Goal: Information Seeking & Learning: Compare options

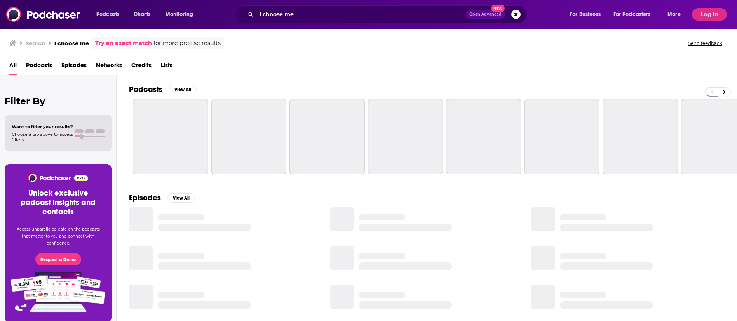
click at [38, 67] on span "Podcasts" at bounding box center [39, 67] width 26 height 16
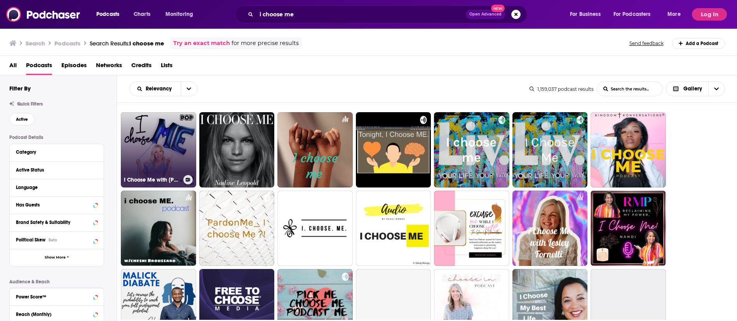
click at [155, 150] on link "I Choose Me with [PERSON_NAME]" at bounding box center [158, 149] width 75 height 75
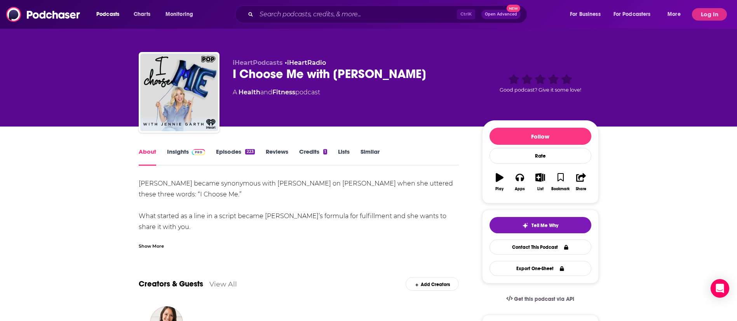
click at [196, 151] on img at bounding box center [199, 152] width 14 height 6
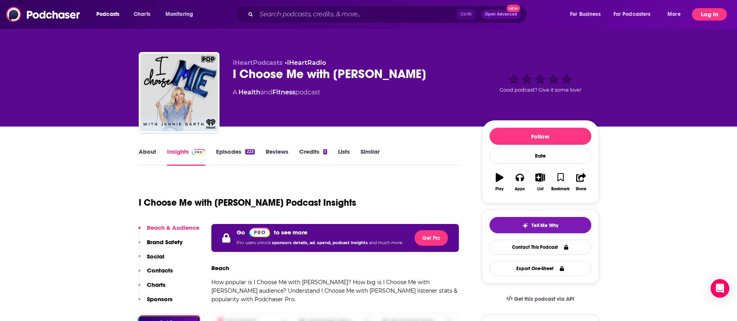
click at [706, 11] on button "Log In" at bounding box center [709, 14] width 35 height 12
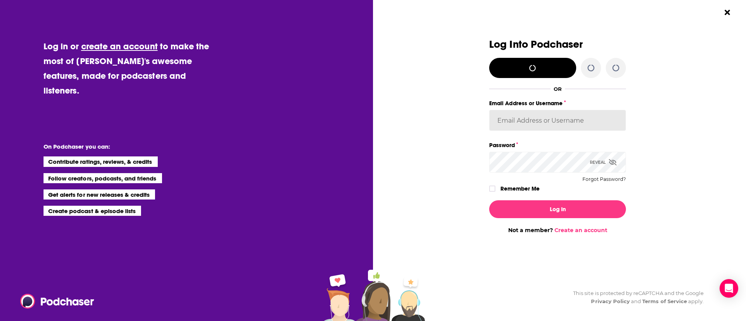
type input "sydneymorris_books"
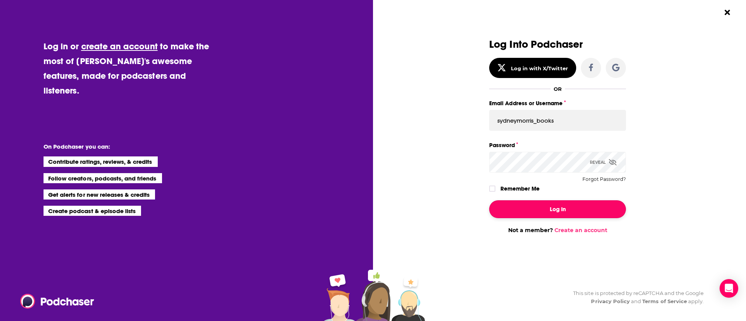
click at [571, 204] on button "Log In" at bounding box center [557, 209] width 137 height 18
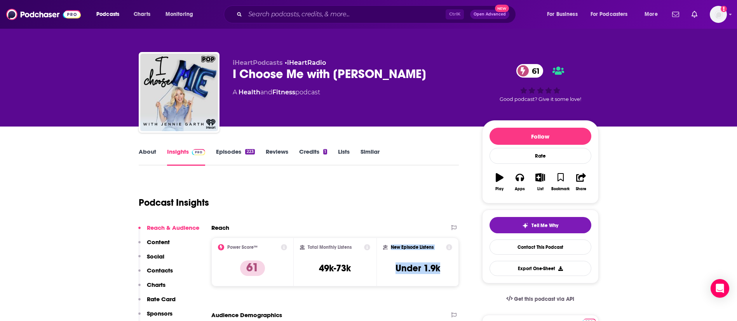
drag, startPoint x: 444, startPoint y: 267, endPoint x: 391, endPoint y: 249, distance: 56.6
click at [391, 249] on div "New Episode Listens Under 1.9k" at bounding box center [418, 262] width 70 height 36
copy div "New Episode Listens Under 1.9k"
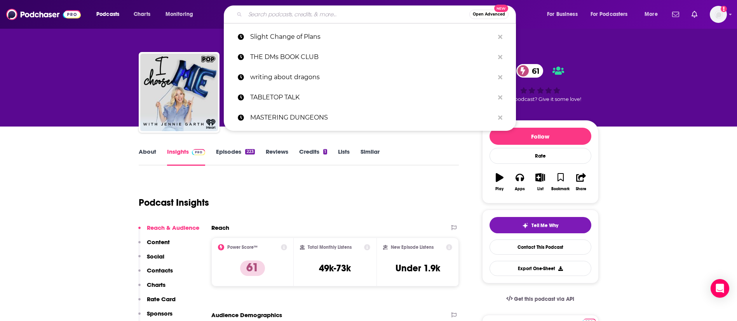
click at [320, 10] on input "Search podcasts, credits, & more..." at bounding box center [357, 14] width 224 height 12
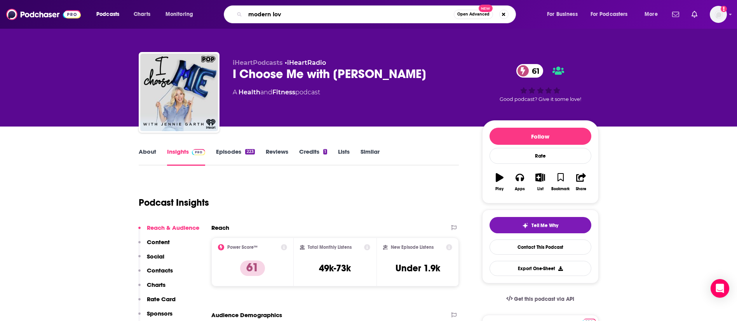
type input "modern love"
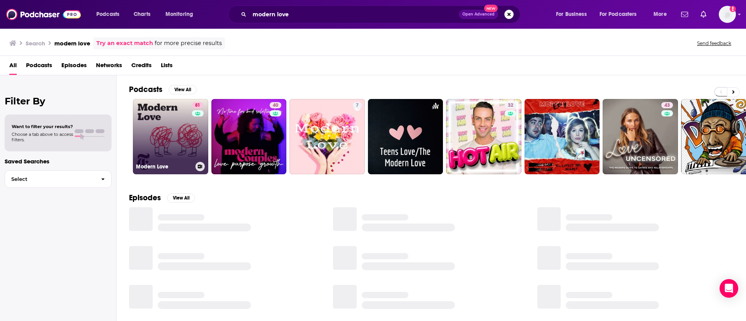
click at [190, 127] on link "81 Modern Love" at bounding box center [170, 136] width 75 height 75
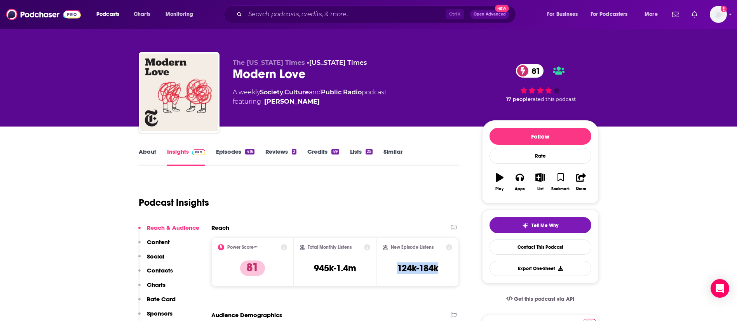
drag, startPoint x: 438, startPoint y: 266, endPoint x: 396, endPoint y: 267, distance: 41.6
click at [397, 267] on h3 "124k-184k" at bounding box center [417, 269] width 41 height 12
copy h3 "124k-184k"
click at [398, 10] on input "Search podcasts, credits, & more..." at bounding box center [345, 14] width 200 height 12
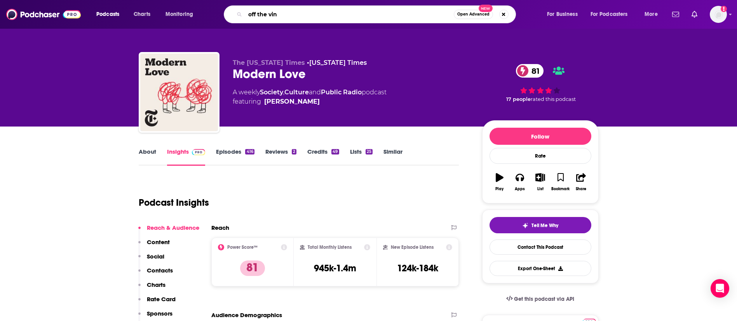
type input "off the vine"
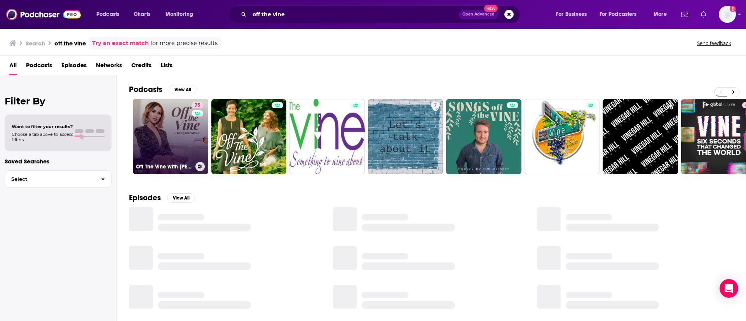
click at [190, 118] on link "75 Off The Vine with Kaitlyn Bristowe" at bounding box center [170, 136] width 75 height 75
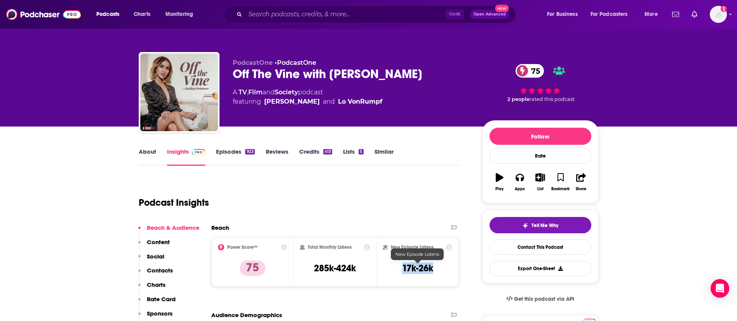
drag, startPoint x: 439, startPoint y: 268, endPoint x: 401, endPoint y: 268, distance: 38.1
click at [401, 268] on div "New Episode Listens 17k-26k" at bounding box center [418, 262] width 70 height 36
copy h3 "17k-26k"
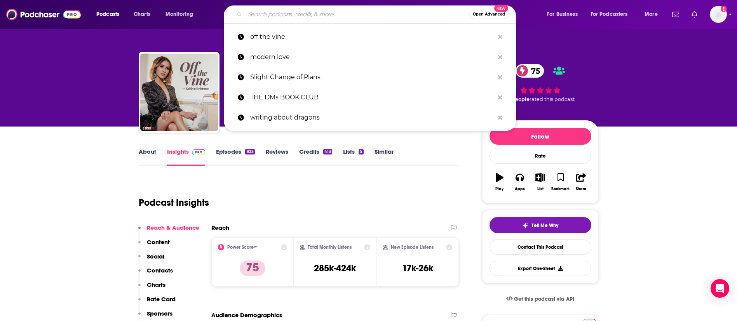
click at [400, 14] on input "Search podcasts, credits, & more..." at bounding box center [357, 14] width 224 height 12
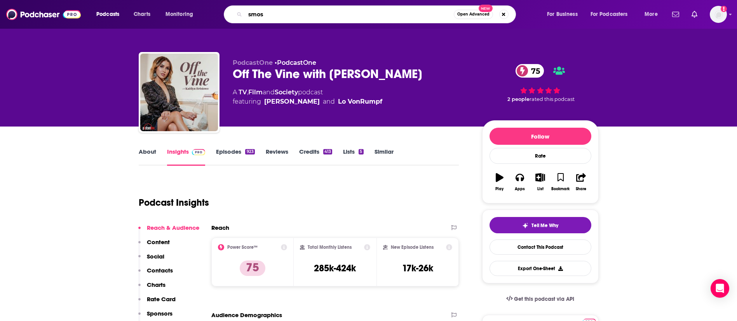
type input "smosh"
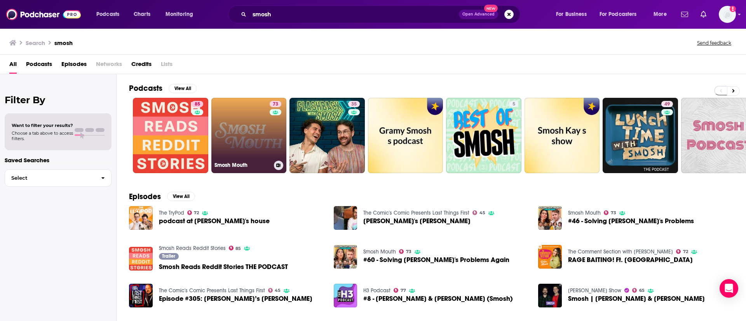
click at [275, 144] on div "73" at bounding box center [277, 131] width 14 height 60
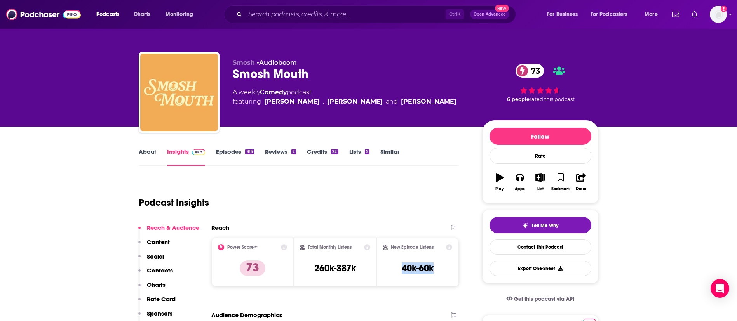
drag, startPoint x: 438, startPoint y: 269, endPoint x: 399, endPoint y: 267, distance: 39.3
click at [399, 267] on div "New Episode Listens 40k-60k" at bounding box center [418, 262] width 70 height 36
copy h3 "40k-60k"
click at [359, 18] on input "Search podcasts, credits, & more..." at bounding box center [345, 14] width 200 height 12
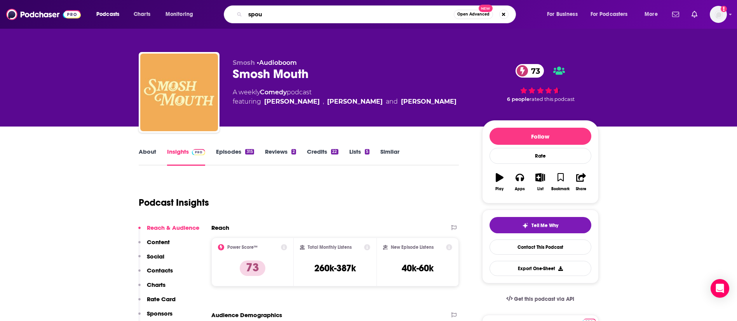
type input "spout"
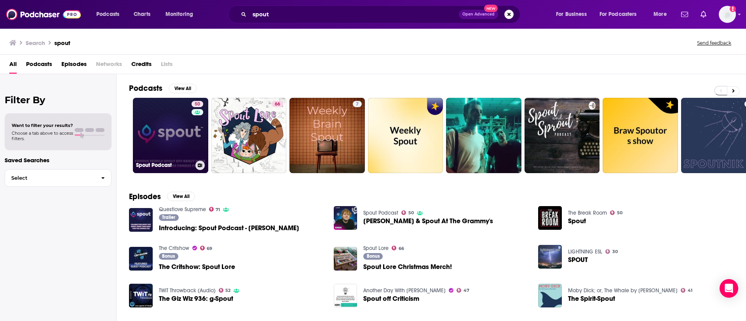
click at [168, 161] on div "Spout Podcast" at bounding box center [170, 165] width 69 height 9
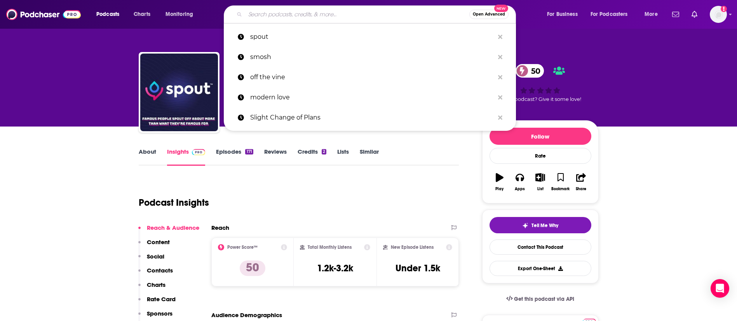
click at [326, 19] on input "Search podcasts, credits, & more..." at bounding box center [357, 14] width 224 height 12
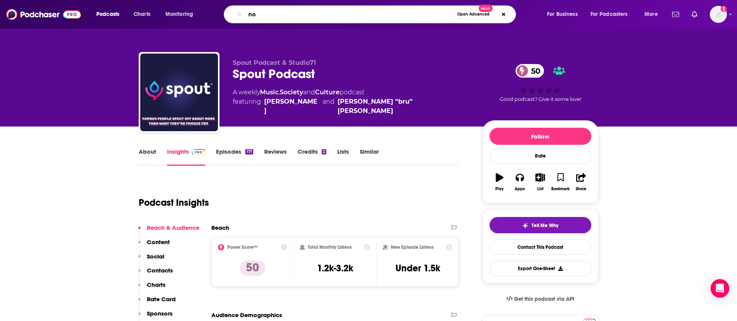
type input "n"
type input "[PERSON_NAME] talks"
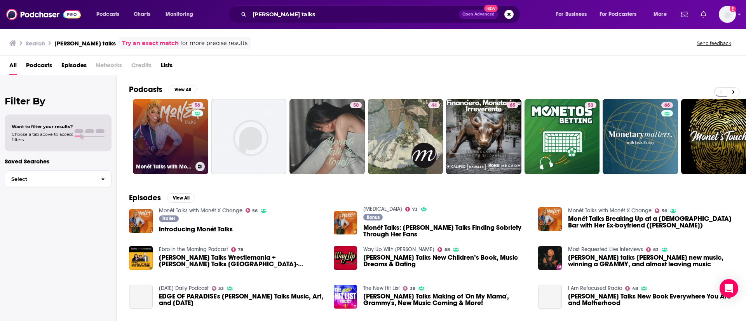
click at [175, 150] on link "56 Monét Talks with Monét X Change" at bounding box center [170, 136] width 75 height 75
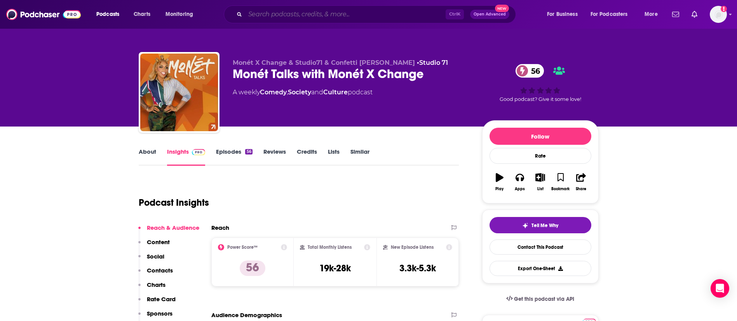
click at [373, 9] on input "Search podcasts, credits, & more..." at bounding box center [345, 14] width 200 height 12
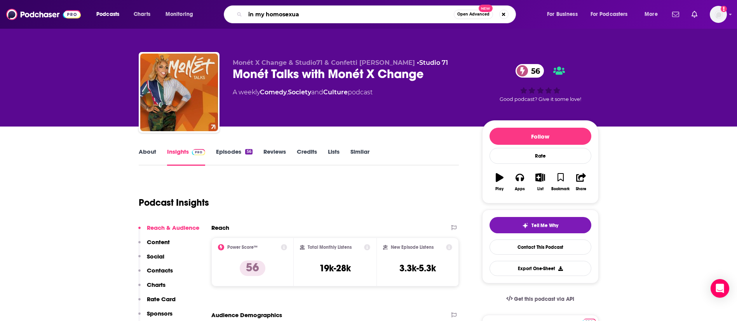
type input "in my [DEMOGRAPHIC_DATA]"
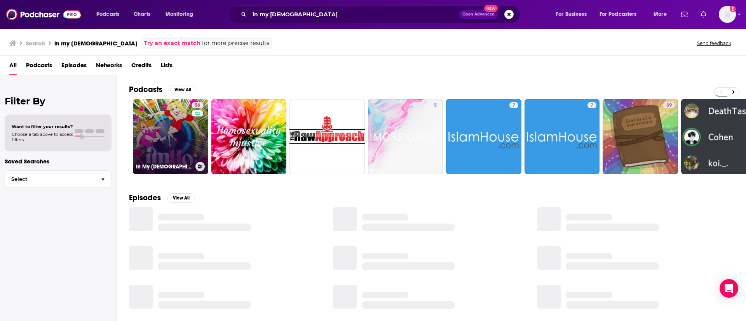
click at [177, 139] on link "56 In My Homosexual Opinion: The Podcast" at bounding box center [170, 136] width 75 height 75
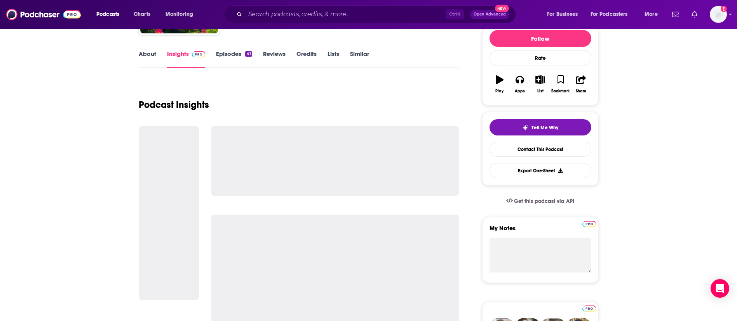
scroll to position [117, 0]
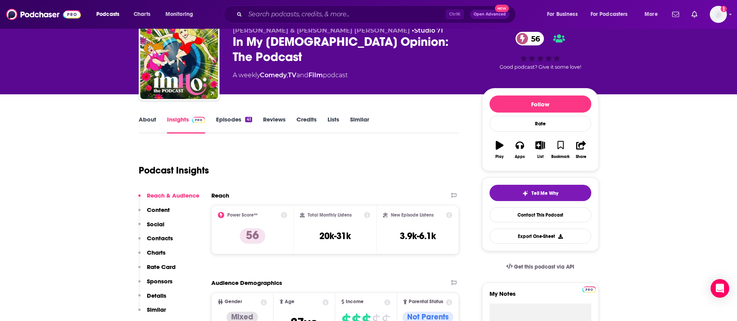
scroll to position [58, 0]
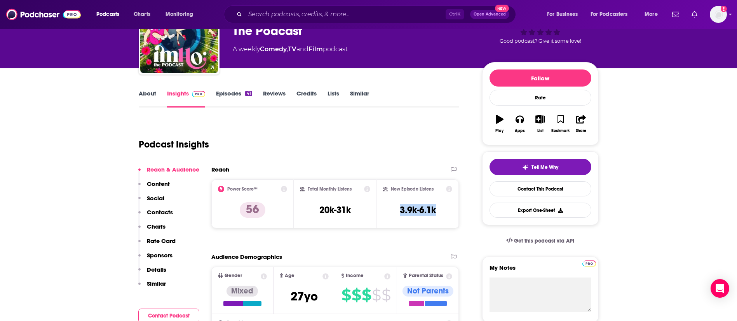
drag, startPoint x: 442, startPoint y: 207, endPoint x: 395, endPoint y: 207, distance: 46.6
click at [395, 207] on div "New Episode Listens 3.9k-6.1k" at bounding box center [418, 204] width 70 height 36
copy h3 "3.9k-6.1k"
click at [276, 10] on input "Search podcasts, credits, & more..." at bounding box center [345, 14] width 200 height 12
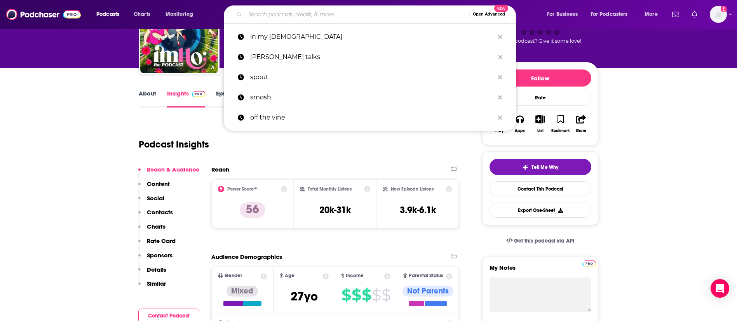
paste input "Two Hot Takes"
type input "Two Hot Takes"
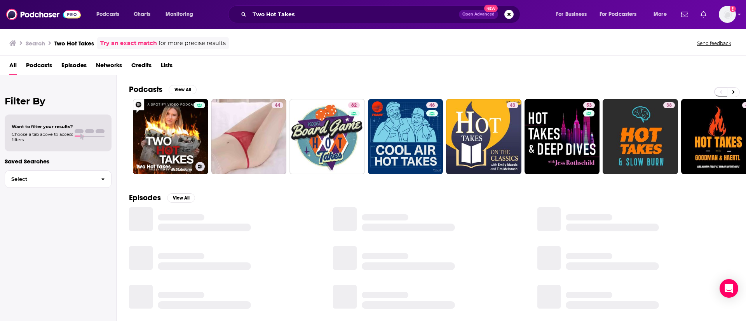
click at [184, 138] on link "Two Hot Takes" at bounding box center [170, 136] width 75 height 75
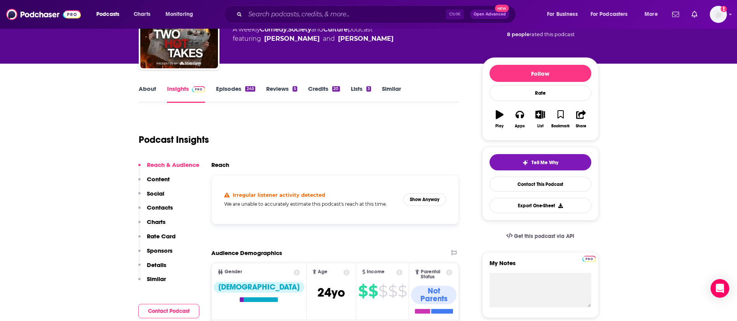
scroll to position [58, 0]
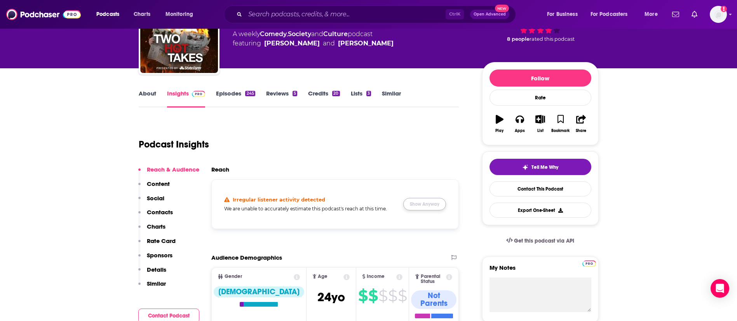
click at [429, 199] on button "Show Anyway" at bounding box center [424, 204] width 43 height 12
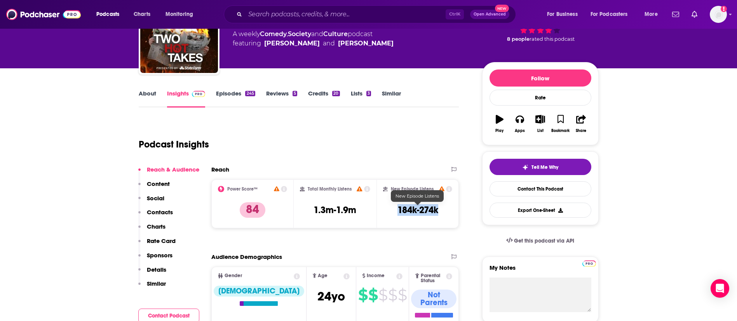
drag, startPoint x: 440, startPoint y: 214, endPoint x: 398, endPoint y: 204, distance: 43.3
click at [386, 208] on div "New Episode Listens 184k-274k" at bounding box center [418, 204] width 70 height 36
copy h3 "184k-274k"
click at [442, 190] on icon at bounding box center [441, 188] width 5 height 5
click at [441, 188] on icon at bounding box center [441, 188] width 5 height 5
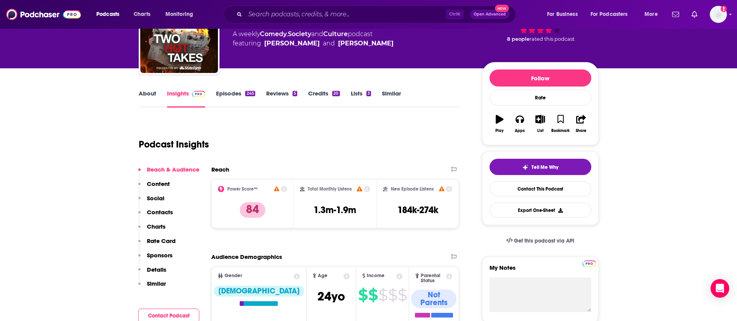
click at [150, 94] on link "About" at bounding box center [147, 99] width 17 height 18
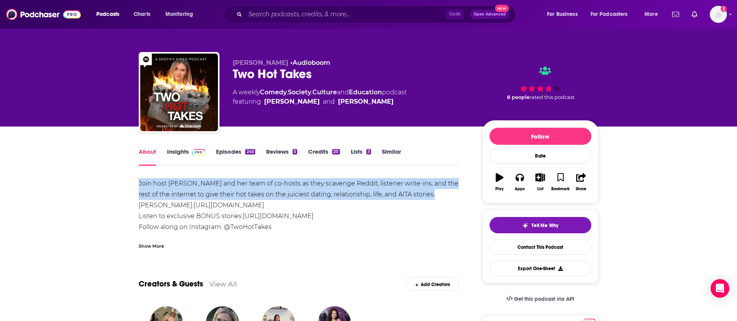
drag, startPoint x: 138, startPoint y: 180, endPoint x: 449, endPoint y: 190, distance: 310.8
click at [449, 190] on div "Join host Morgan Absher and her team of co-hosts as they scavenge Reddit, liste…" at bounding box center [299, 216] width 320 height 76
copy div "Join host Morgan Absher and her team of co-hosts as they scavenge Reddit, liste…"
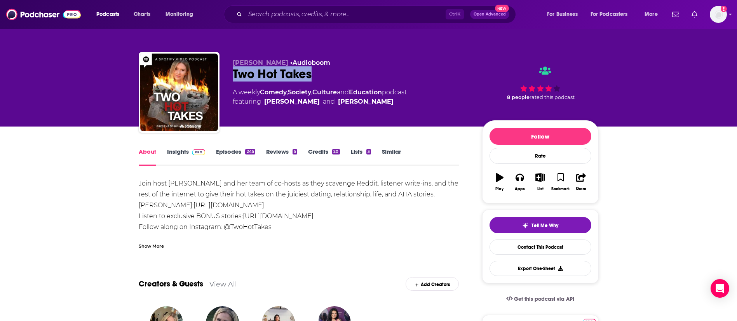
copy h1 "Two Hot Takes"
drag, startPoint x: 287, startPoint y: 73, endPoint x: 226, endPoint y: 75, distance: 61.8
click at [226, 75] on div "Morgan Absher • Audioboom Two Hot Takes A weekly Comedy , Society , Culture and…" at bounding box center [369, 94] width 460 height 84
click at [182, 153] on link "Insights" at bounding box center [186, 157] width 38 height 18
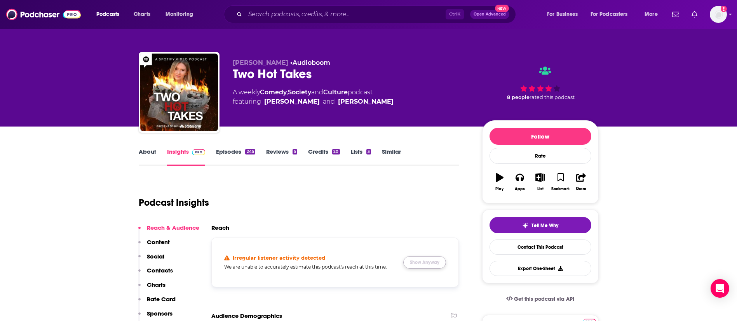
click at [422, 258] on button "Show Anyway" at bounding box center [424, 262] width 43 height 12
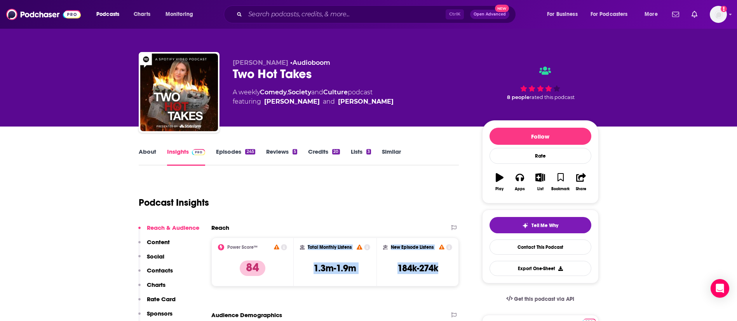
drag, startPoint x: 445, startPoint y: 266, endPoint x: 299, endPoint y: 247, distance: 147.4
click at [299, 247] on div "Power Score™ 84 Total Monthly Listens 1.3m-1.9m New Episode Listens 184k-274k" at bounding box center [335, 262] width 248 height 49
copy div "Total Monthly Listens 1.3m-1.9m New Episode Listens 184k-274k"
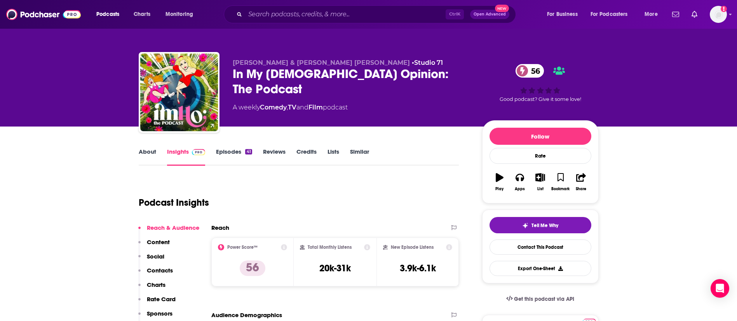
click at [241, 73] on div "In My Homosexual Opinion: The Podcast 56" at bounding box center [351, 81] width 237 height 30
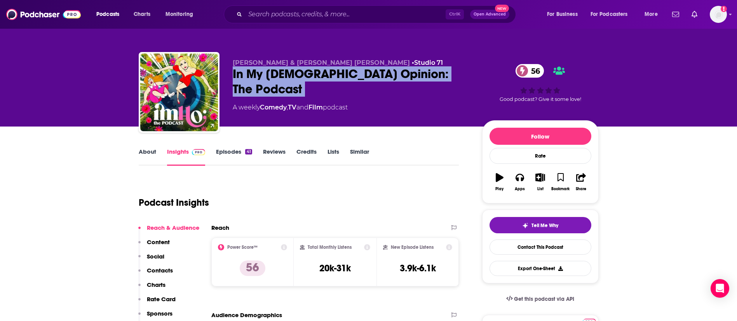
click at [241, 73] on div "In My Homosexual Opinion: The Podcast 56" at bounding box center [351, 81] width 237 height 30
copy div "In My Homosexual Opinion: The Podcast 56"
click at [141, 154] on link "About" at bounding box center [147, 157] width 17 height 18
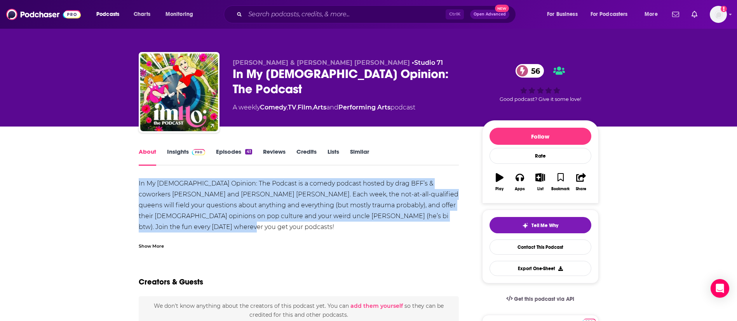
drag, startPoint x: 243, startPoint y: 231, endPoint x: 127, endPoint y: 186, distance: 124.5
copy div "In My [DEMOGRAPHIC_DATA] Opinion: The Podcast is a comedy podcast hosted by dra…"
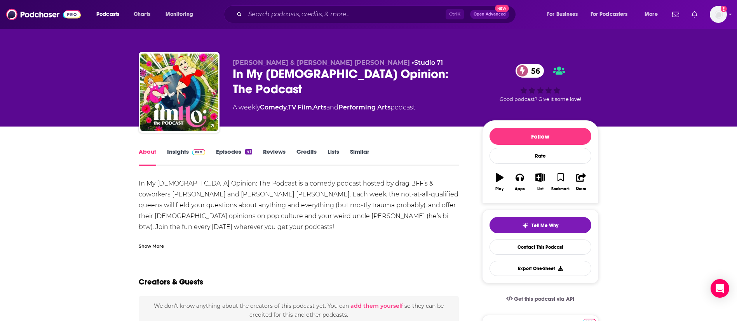
click at [157, 243] on div "Show More" at bounding box center [151, 245] width 25 height 7
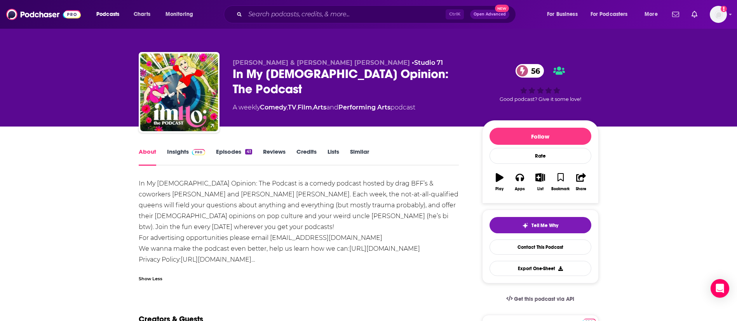
click at [183, 151] on link "Insights" at bounding box center [186, 157] width 38 height 18
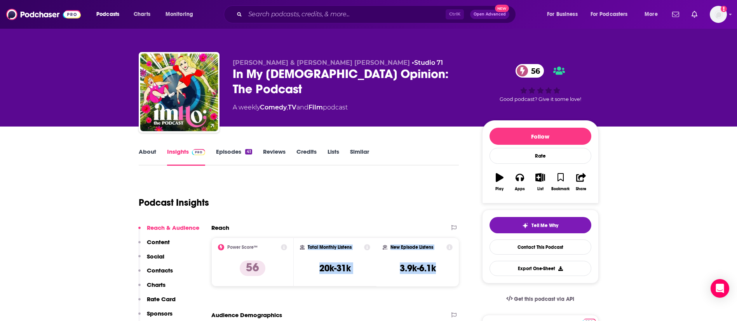
drag, startPoint x: 410, startPoint y: 268, endPoint x: 302, endPoint y: 249, distance: 109.9
click at [302, 249] on div "Power Score™ 56 Total Monthly Listens 20k-31k New Episode Listens 3.9k-6.1k" at bounding box center [335, 262] width 248 height 49
copy div "Total Monthly Listens 20k-31k New Episode Listens 3.9k-6.1k"
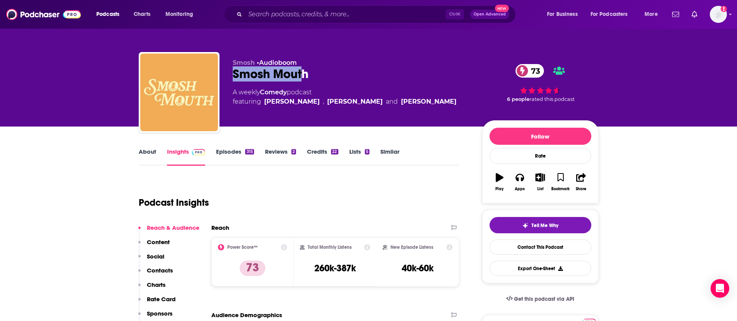
drag, startPoint x: 261, startPoint y: 69, endPoint x: 231, endPoint y: 72, distance: 29.3
click at [231, 72] on div "Smosh • Audioboom Smosh Mouth 73 A weekly Comedy podcast featuring [PERSON_NAME…" at bounding box center [369, 94] width 460 height 84
click at [241, 74] on div "Smosh Mouth 73" at bounding box center [351, 73] width 237 height 15
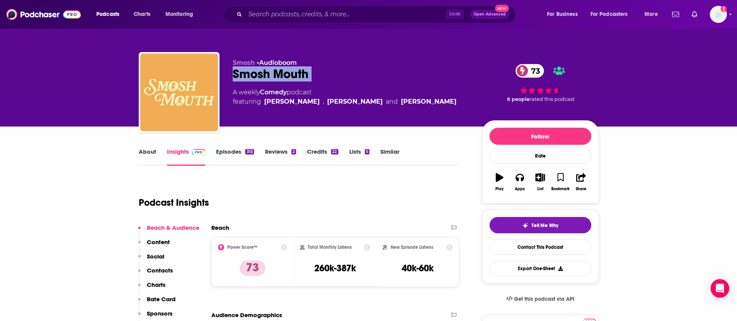
click at [152, 154] on link "About" at bounding box center [147, 157] width 17 height 18
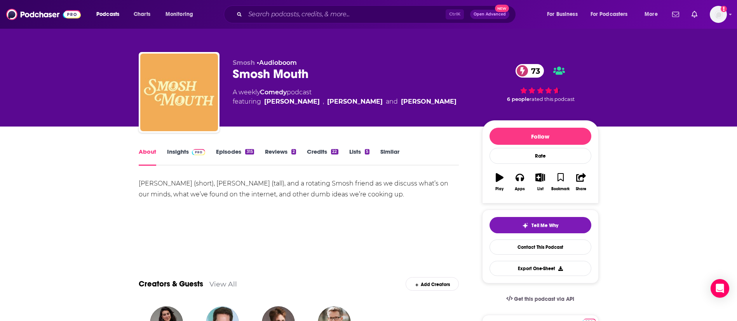
drag, startPoint x: 403, startPoint y: 192, endPoint x: 127, endPoint y: 187, distance: 276.2
copy div "[PERSON_NAME] (short), [PERSON_NAME] (tall), and a rotating Smosh friend as we …"
click at [179, 152] on link "Insights" at bounding box center [186, 157] width 38 height 18
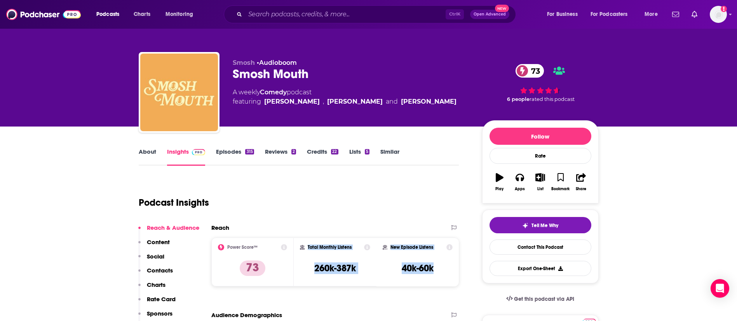
copy div "Total Monthly Listens 260k-387k New Episode Listens 40k-60k"
drag, startPoint x: 439, startPoint y: 265, endPoint x: 303, endPoint y: 245, distance: 137.4
click at [303, 245] on div "Power Score™ 73 Total Monthly Listens 260k-387k New Episode Listens 40k-60k" at bounding box center [335, 262] width 248 height 49
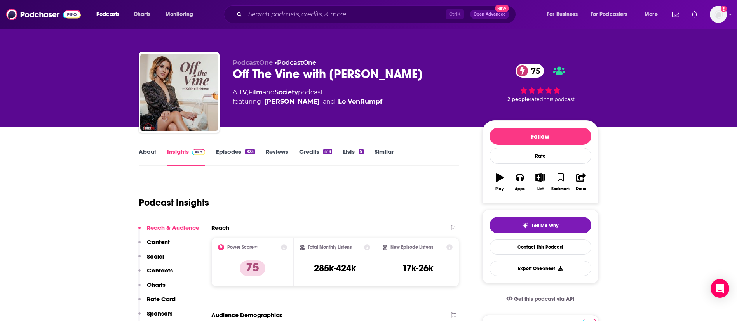
drag, startPoint x: 427, startPoint y: 67, endPoint x: 223, endPoint y: 69, distance: 204.3
click at [223, 69] on div "PodcastOne • PodcastOne Off The Vine with [PERSON_NAME] 75 A TV , Film and Soci…" at bounding box center [369, 94] width 460 height 84
copy h2 "Off The Vine with [PERSON_NAME]"
click at [151, 157] on link "About" at bounding box center [147, 157] width 17 height 18
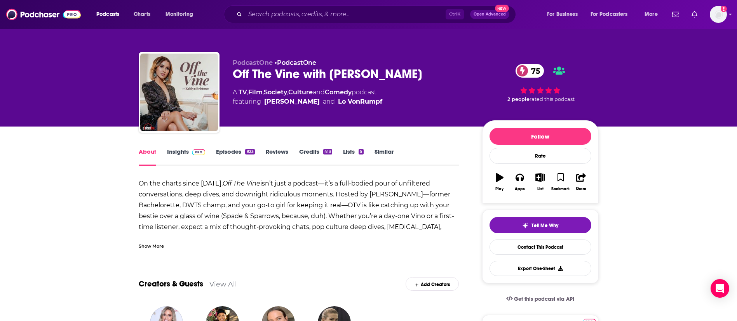
click at [158, 248] on div "Show More" at bounding box center [151, 245] width 25 height 7
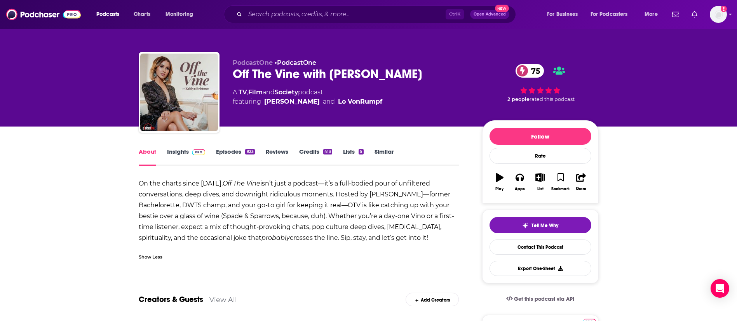
drag, startPoint x: 350, startPoint y: 230, endPoint x: 134, endPoint y: 186, distance: 220.4
copy strong "On the charts since [DATE], Off The Vine isn’t just a podcast—it’s a full-bodie…"
click at [177, 154] on link "Insights" at bounding box center [186, 157] width 38 height 18
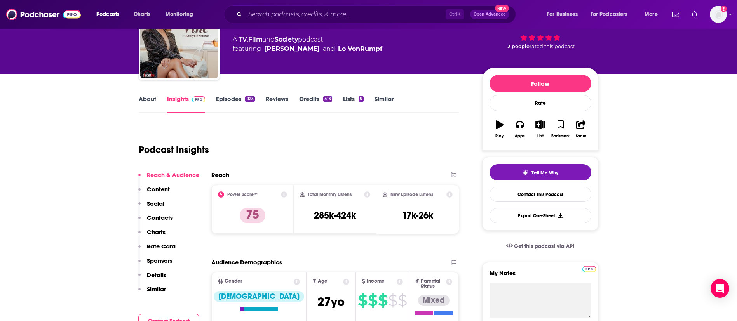
scroll to position [117, 0]
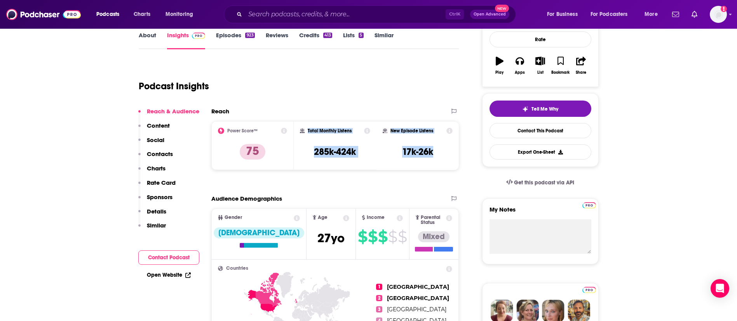
copy div "Total Monthly Listens 285k-424k New Episode Listens 17k-26k"
drag, startPoint x: 439, startPoint y: 149, endPoint x: 308, endPoint y: 132, distance: 131.9
click at [308, 132] on div "Power Score™ 75 Total Monthly Listens 285k-424k New Episode Listens 17k-26k" at bounding box center [335, 145] width 248 height 49
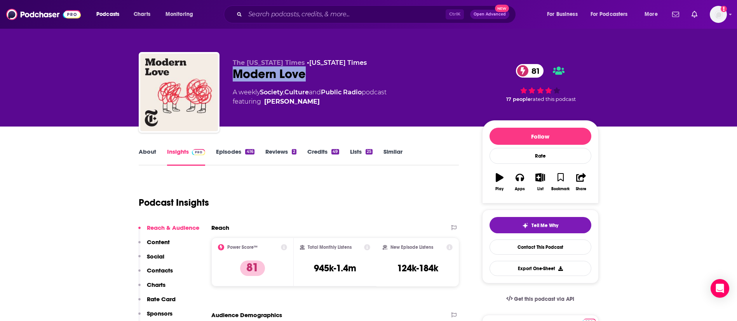
drag, startPoint x: 311, startPoint y: 74, endPoint x: 226, endPoint y: 73, distance: 85.1
click at [226, 73] on div "The [US_STATE] Times • [US_STATE] Times Modern Love 81 A weekly Society , Cultu…" at bounding box center [369, 94] width 460 height 84
copy h2 "Modern Love"
click at [150, 149] on link "About" at bounding box center [147, 157] width 17 height 18
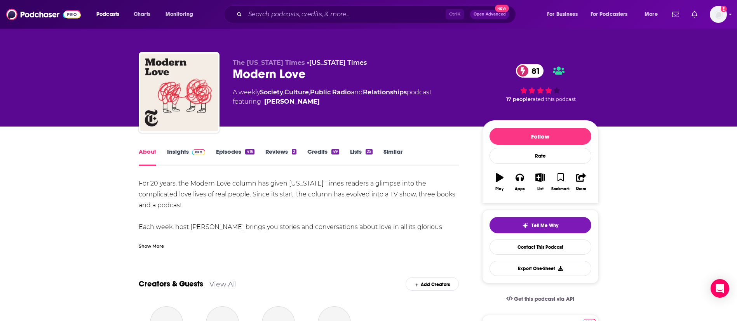
scroll to position [58, 0]
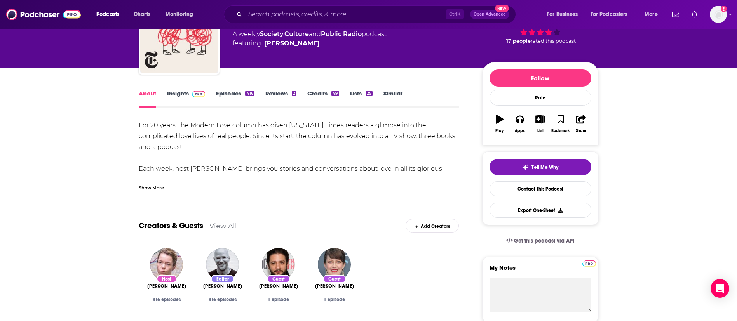
click at [160, 186] on div "Show More" at bounding box center [151, 187] width 25 height 7
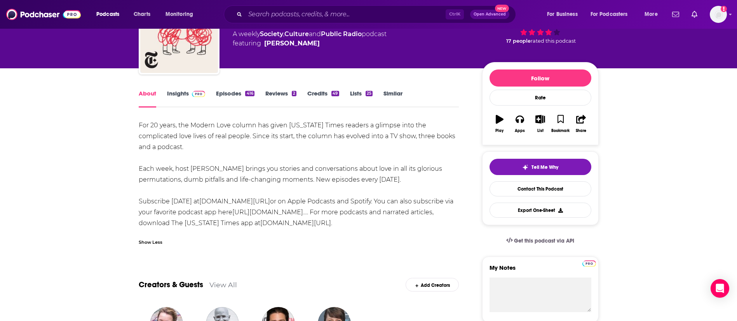
copy div "For 20 years, the Modern Love column has given [US_STATE] Times readers a glimp…"
drag, startPoint x: 426, startPoint y: 181, endPoint x: 136, endPoint y: 127, distance: 295.1
click at [171, 90] on link "Insights" at bounding box center [186, 99] width 38 height 18
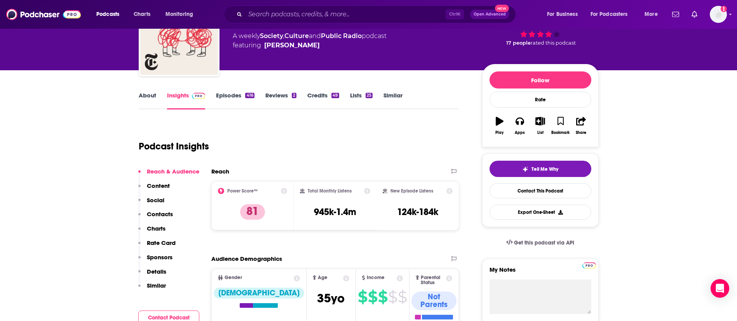
scroll to position [58, 0]
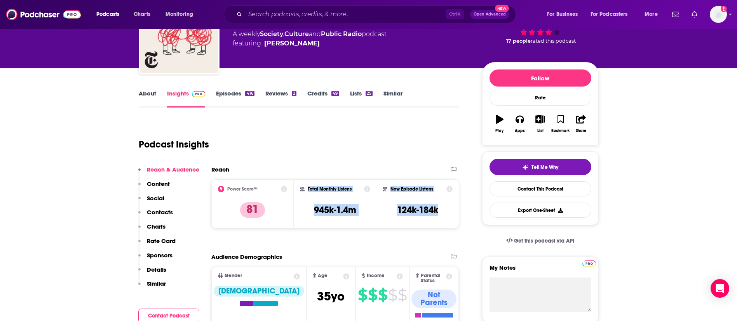
copy div "Total Monthly Listens 945k-1.4m New Episode Listens 124k-184k"
drag, startPoint x: 445, startPoint y: 210, endPoint x: 307, endPoint y: 185, distance: 140.5
click at [307, 185] on div "Power Score™ 81 Total Monthly Listens 945k-1.4m New Episode Listens 124k-184k" at bounding box center [335, 203] width 248 height 49
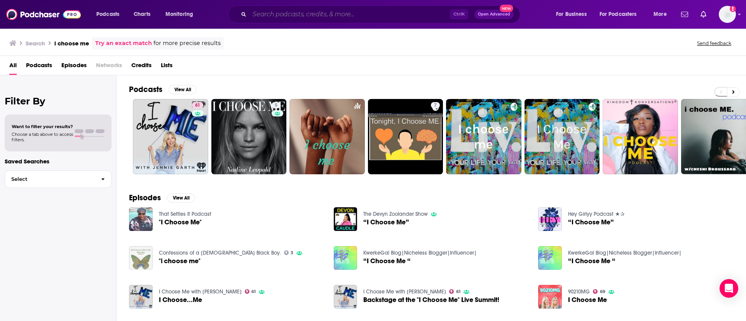
click at [294, 14] on input "Search podcasts, credits, & more..." at bounding box center [349, 14] width 200 height 12
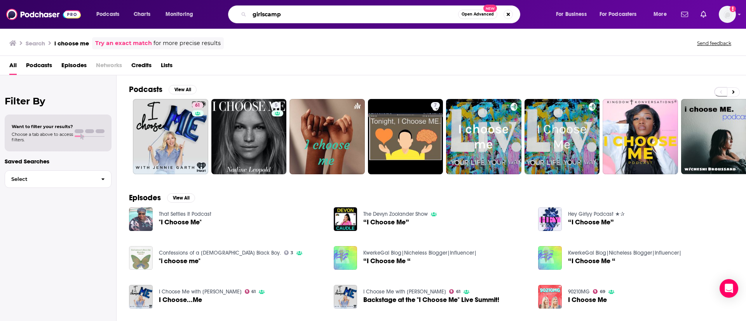
type input "girlscamp"
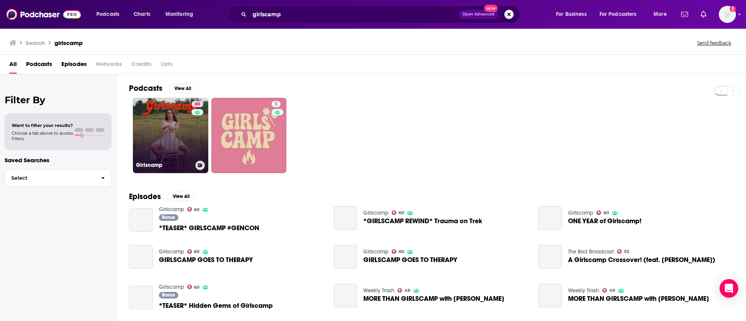
click at [198, 153] on div "60" at bounding box center [198, 131] width 14 height 60
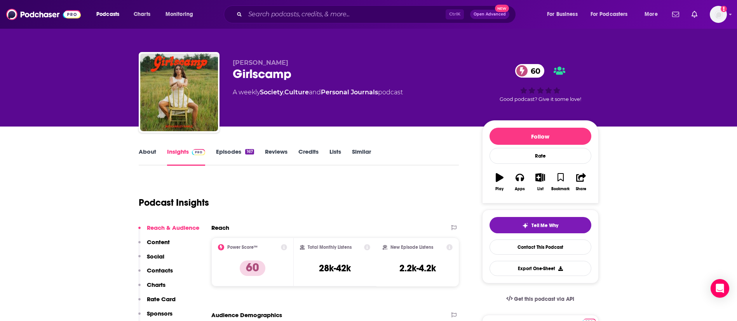
click at [265, 67] on div "Girlscamp 60" at bounding box center [351, 73] width 237 height 15
click at [264, 69] on div "Girlscamp 60" at bounding box center [351, 73] width 237 height 15
click at [143, 153] on link "About" at bounding box center [147, 157] width 17 height 18
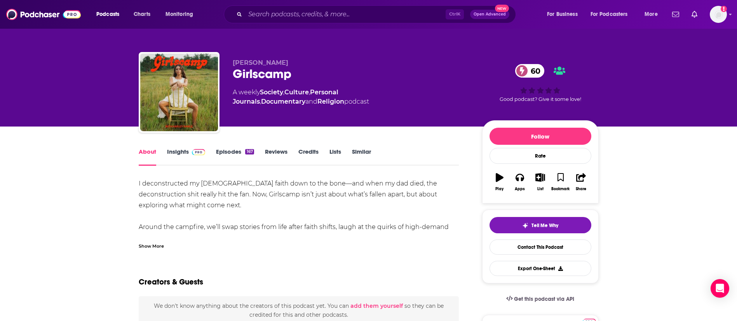
click at [151, 245] on div "Show More" at bounding box center [151, 245] width 25 height 7
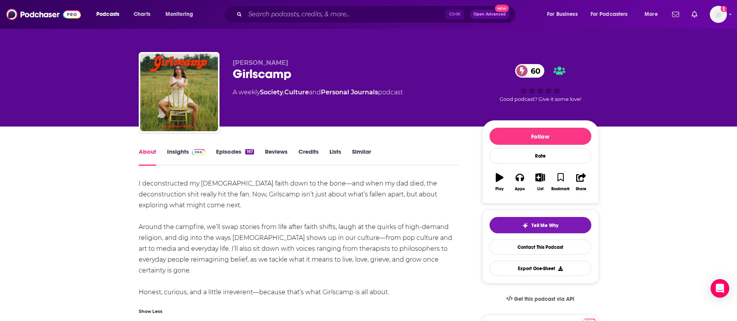
drag, startPoint x: 302, startPoint y: 278, endPoint x: 138, endPoint y: 185, distance: 188.0
click at [139, 185] on div "I deconstructed my [DEMOGRAPHIC_DATA] faith down to the bone—and when my dad di…" at bounding box center [299, 238] width 320 height 120
click at [177, 158] on link "Insights" at bounding box center [186, 157] width 38 height 18
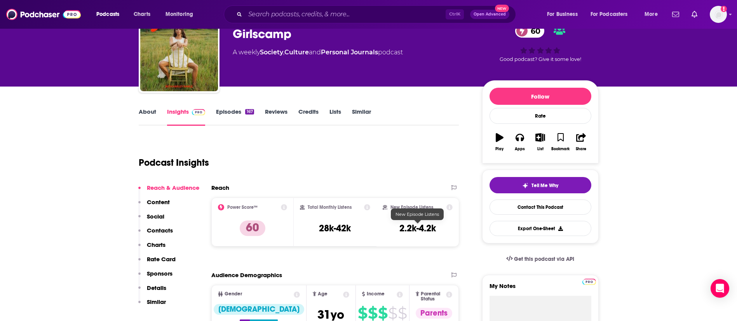
scroll to position [58, 0]
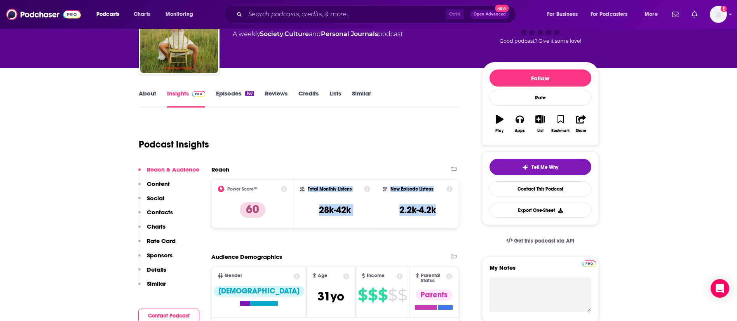
drag, startPoint x: 447, startPoint y: 210, endPoint x: 299, endPoint y: 190, distance: 148.6
click at [299, 190] on div "Power Score™ 60 Total Monthly Listens 28k-42k New Episode Listens 2.2k-4.2k" at bounding box center [335, 203] width 248 height 49
click at [312, 3] on div "Podcasts Charts Monitoring Ctrl K Open Advanced New For Business For Podcasters…" at bounding box center [368, 14] width 737 height 29
click at [313, 12] on input "Search podcasts, credits, & more..." at bounding box center [345, 14] width 200 height 12
paste input "Mentally Stronger"
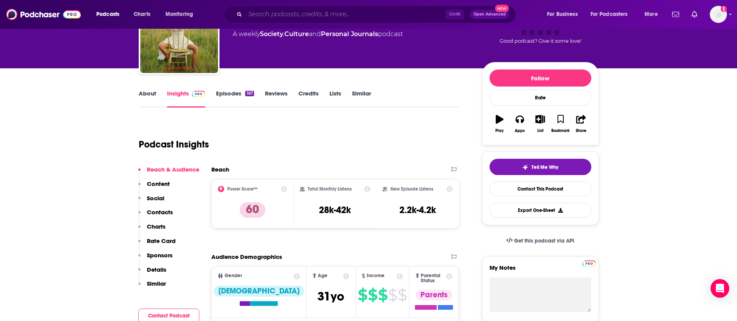
type input "Mentally Stronger"
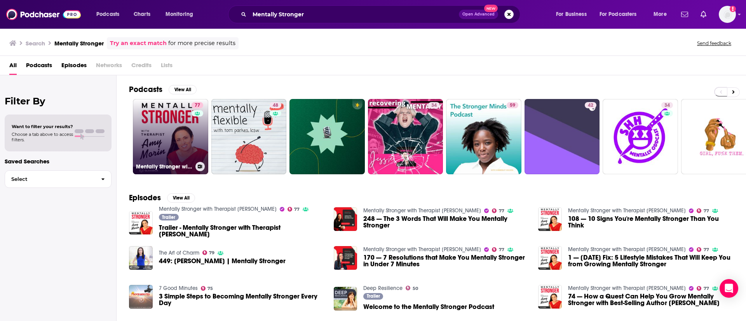
click at [181, 127] on link "77 Mentally Stronger with Therapist [PERSON_NAME]" at bounding box center [170, 136] width 75 height 75
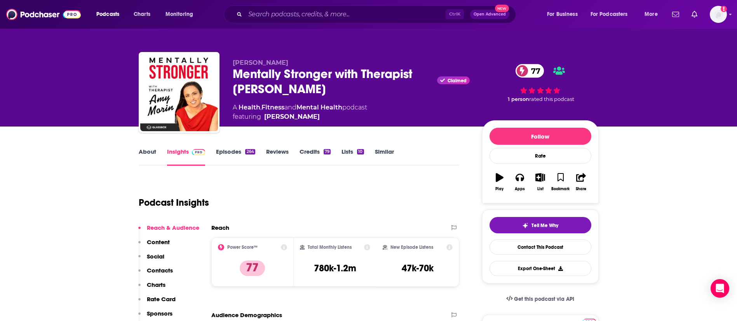
click at [143, 151] on link "About" at bounding box center [147, 157] width 17 height 18
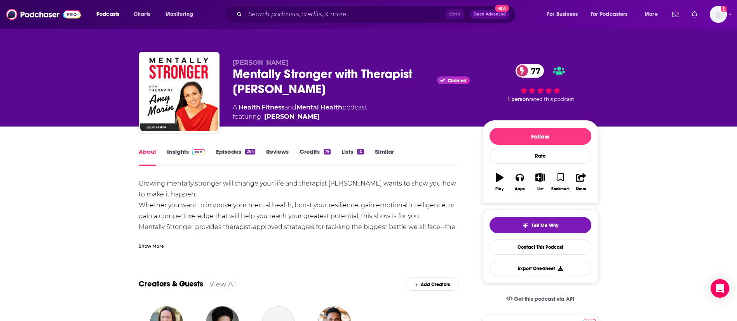
click at [154, 247] on div "Show More" at bounding box center [151, 245] width 25 height 7
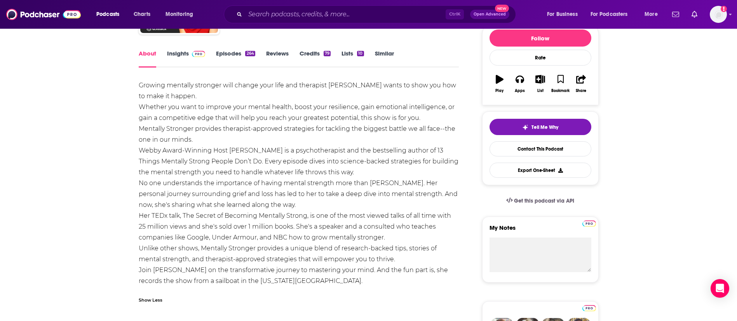
scroll to position [117, 0]
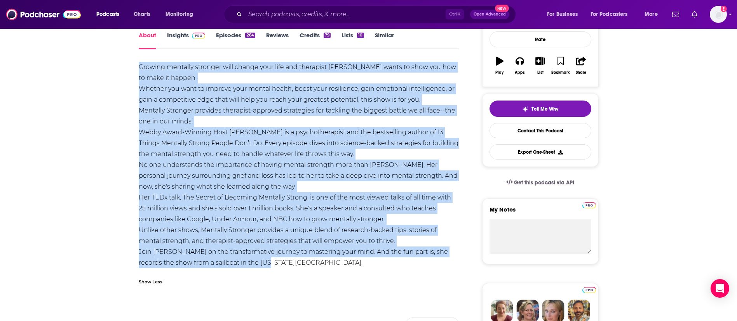
drag, startPoint x: 137, startPoint y: 64, endPoint x: 313, endPoint y: 265, distance: 267.3
click at [183, 34] on link "Insights" at bounding box center [186, 40] width 38 height 18
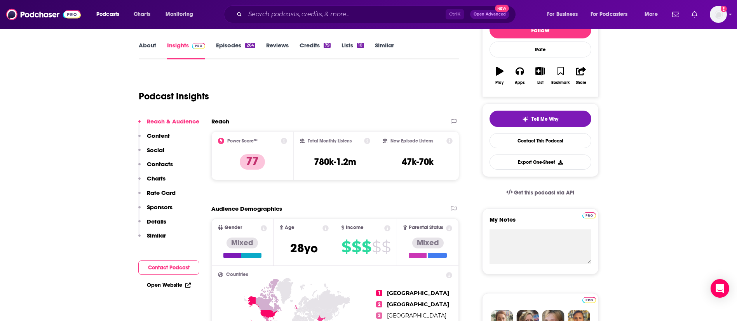
scroll to position [117, 0]
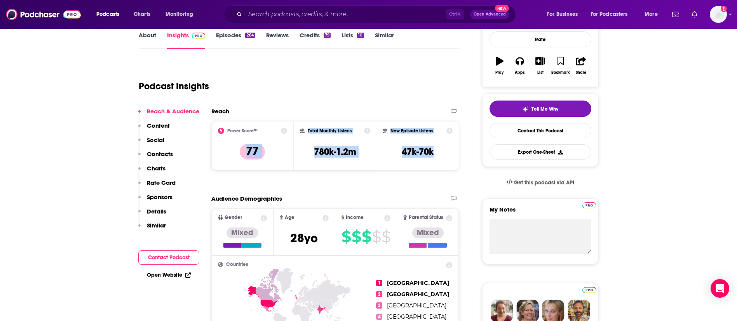
drag, startPoint x: 447, startPoint y: 153, endPoint x: 286, endPoint y: 129, distance: 162.7
click at [286, 129] on div "Power Score™ 77 Total Monthly Listens 780k-1.2m New Episode Listens 47k-70k" at bounding box center [335, 145] width 248 height 49
click at [446, 152] on div "New Episode Listens 47k-70k" at bounding box center [418, 146] width 70 height 36
drag, startPoint x: 446, startPoint y: 152, endPoint x: 308, endPoint y: 133, distance: 139.2
click at [308, 133] on div "Power Score™ 77 Total Monthly Listens 780k-1.2m New Episode Listens 47k-70k" at bounding box center [335, 145] width 248 height 49
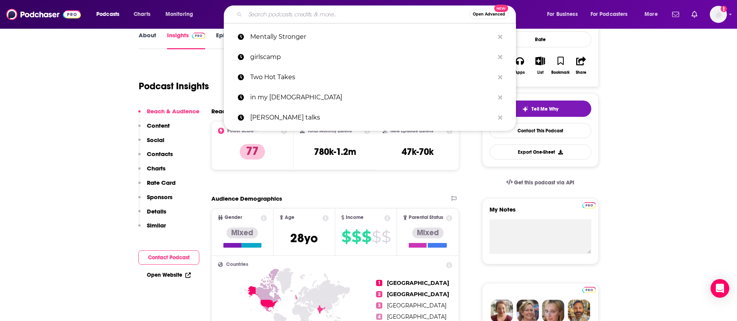
click at [305, 20] on input "Search podcasts, credits, & more..." at bounding box center [357, 14] width 224 height 12
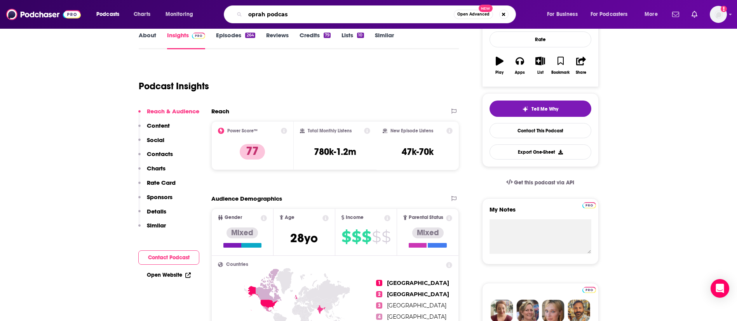
type input "oprah podcast"
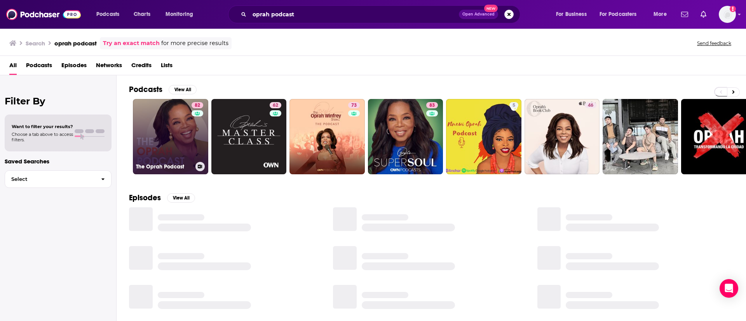
click at [190, 133] on link "82 The Oprah Podcast" at bounding box center [170, 136] width 75 height 75
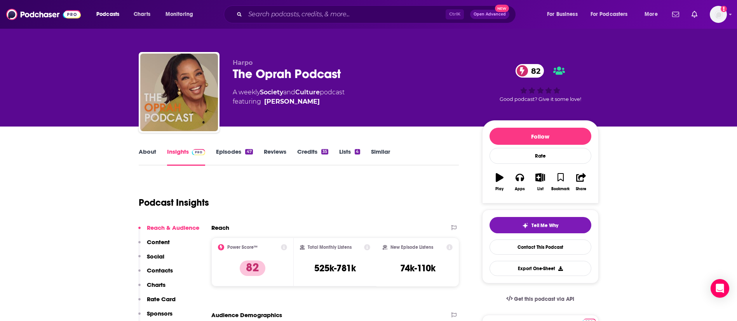
click at [290, 74] on div "The Oprah Podcast 82" at bounding box center [351, 73] width 237 height 15
click at [147, 149] on link "About" at bounding box center [147, 157] width 17 height 18
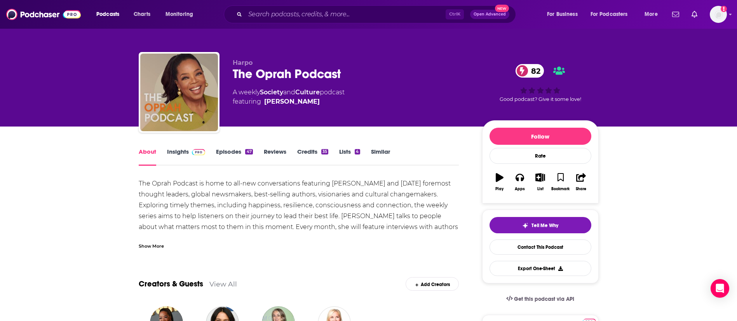
click at [158, 245] on div "Show More" at bounding box center [151, 245] width 25 height 7
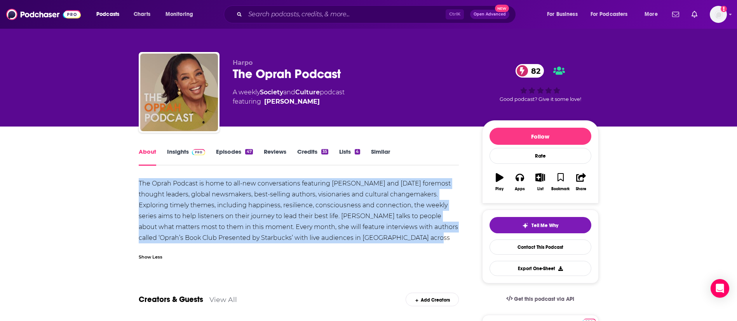
drag, startPoint x: 137, startPoint y: 181, endPoint x: 445, endPoint y: 238, distance: 314.1
click at [184, 151] on link "Insights" at bounding box center [186, 157] width 38 height 18
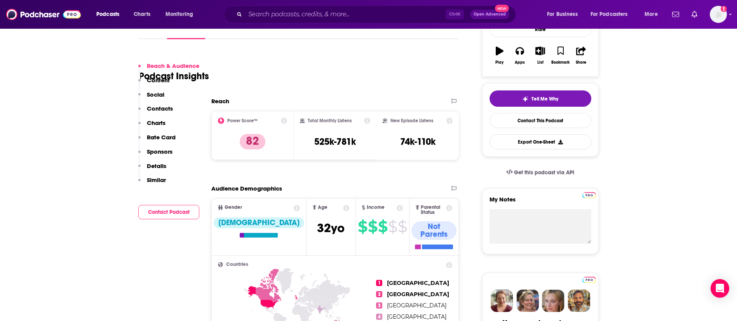
scroll to position [175, 0]
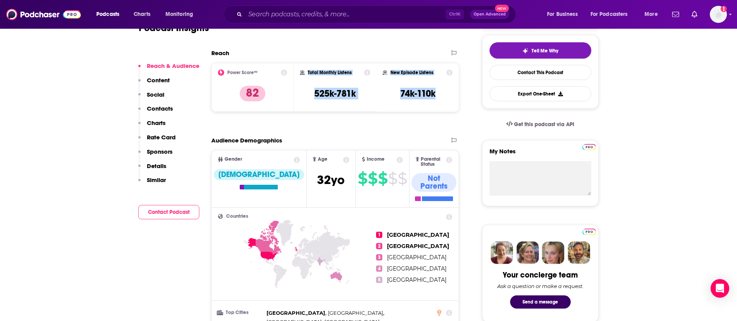
drag, startPoint x: 390, startPoint y: 85, endPoint x: 307, endPoint y: 73, distance: 83.3
click at [307, 73] on div "Power Score™ 82 Total Monthly Listens 525k-781k New Episode Listens 74k-110k" at bounding box center [335, 87] width 248 height 49
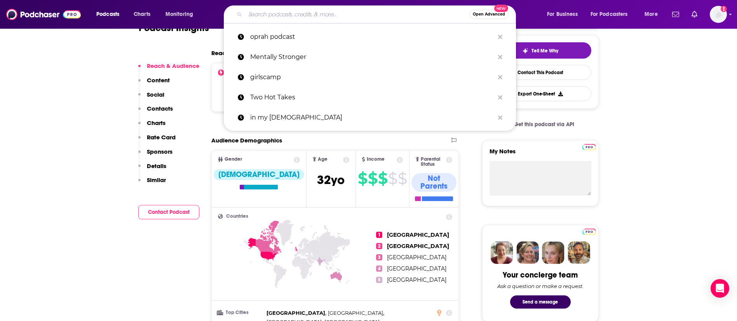
click at [278, 20] on input "Search podcasts, credits, & more..." at bounding box center [357, 14] width 224 height 12
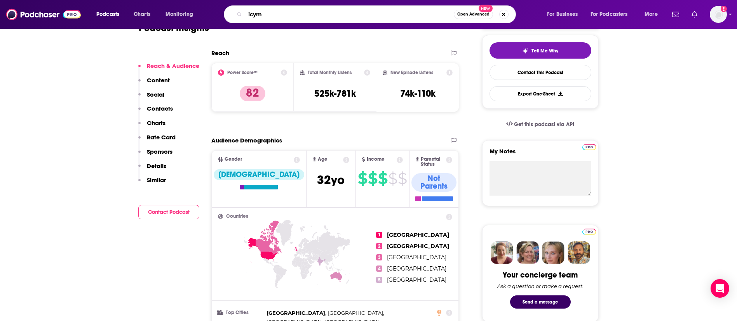
type input "icymi"
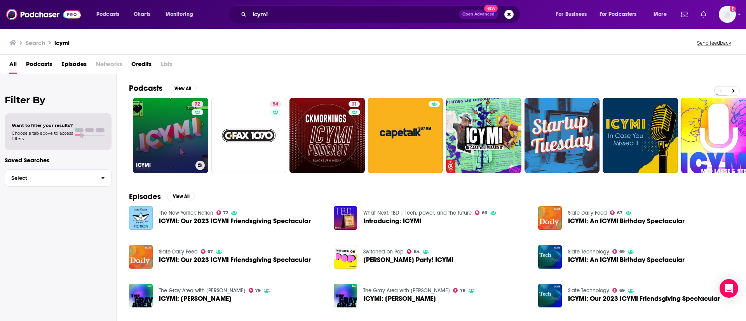
click at [174, 151] on link "72 ICYMI" at bounding box center [170, 135] width 75 height 75
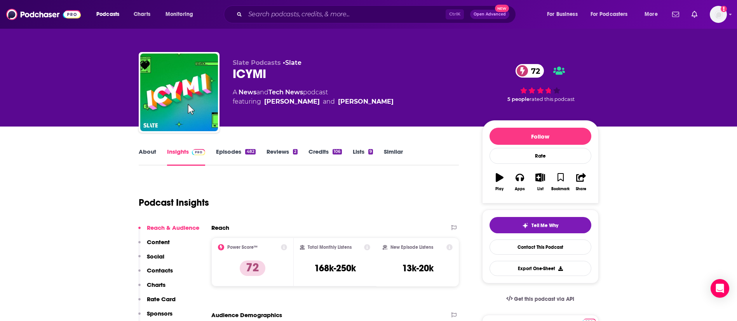
click at [241, 151] on link "Episodes 482" at bounding box center [235, 157] width 39 height 18
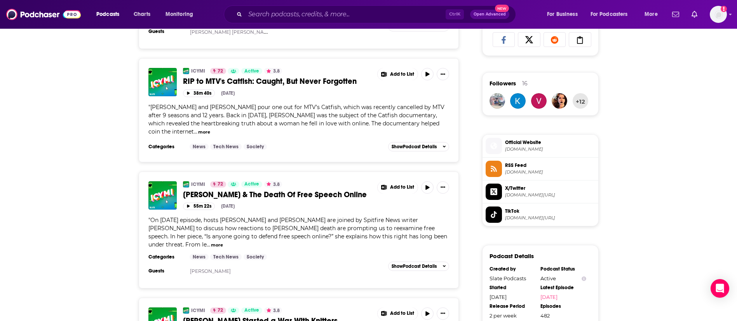
scroll to position [583, 0]
